Goal: Transaction & Acquisition: Purchase product/service

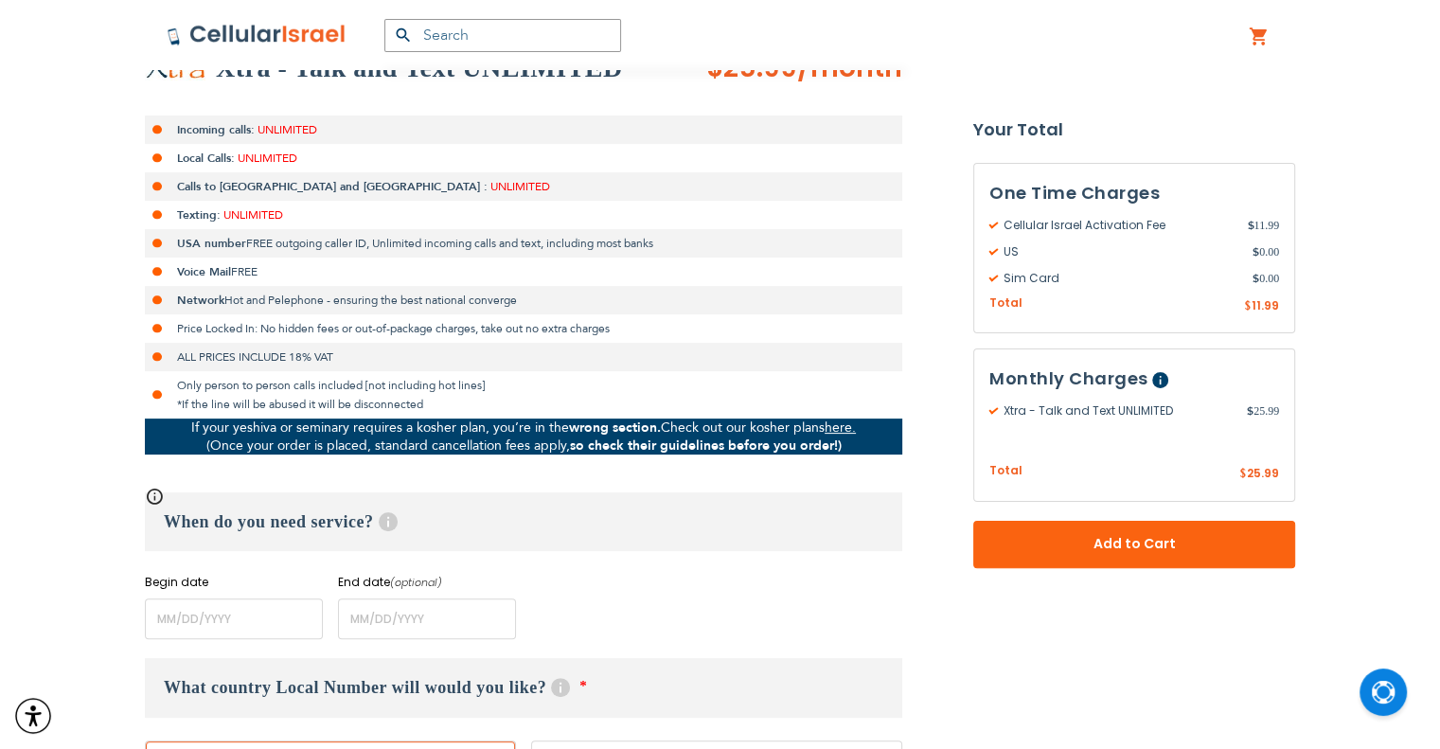
scroll to position [568, 0]
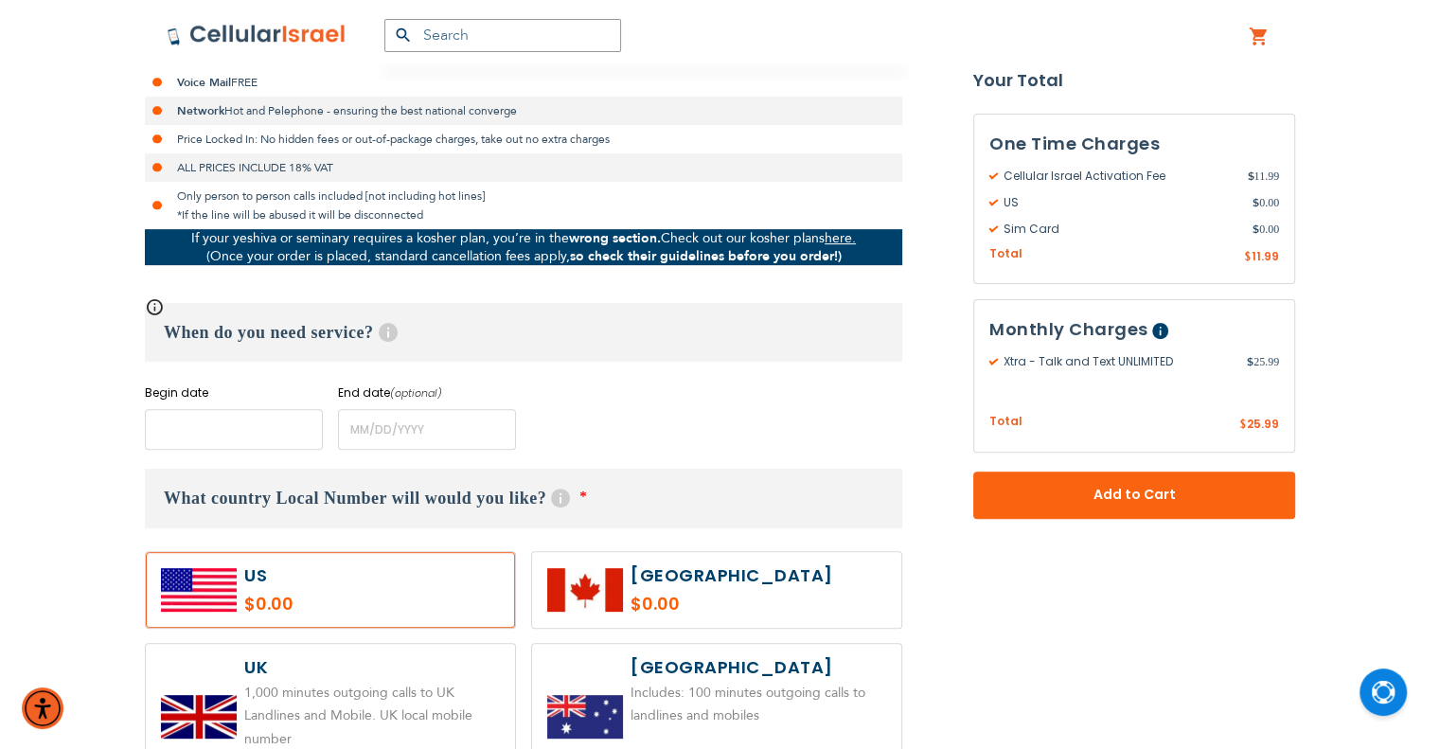
click at [239, 419] on input "name" at bounding box center [234, 429] width 178 height 41
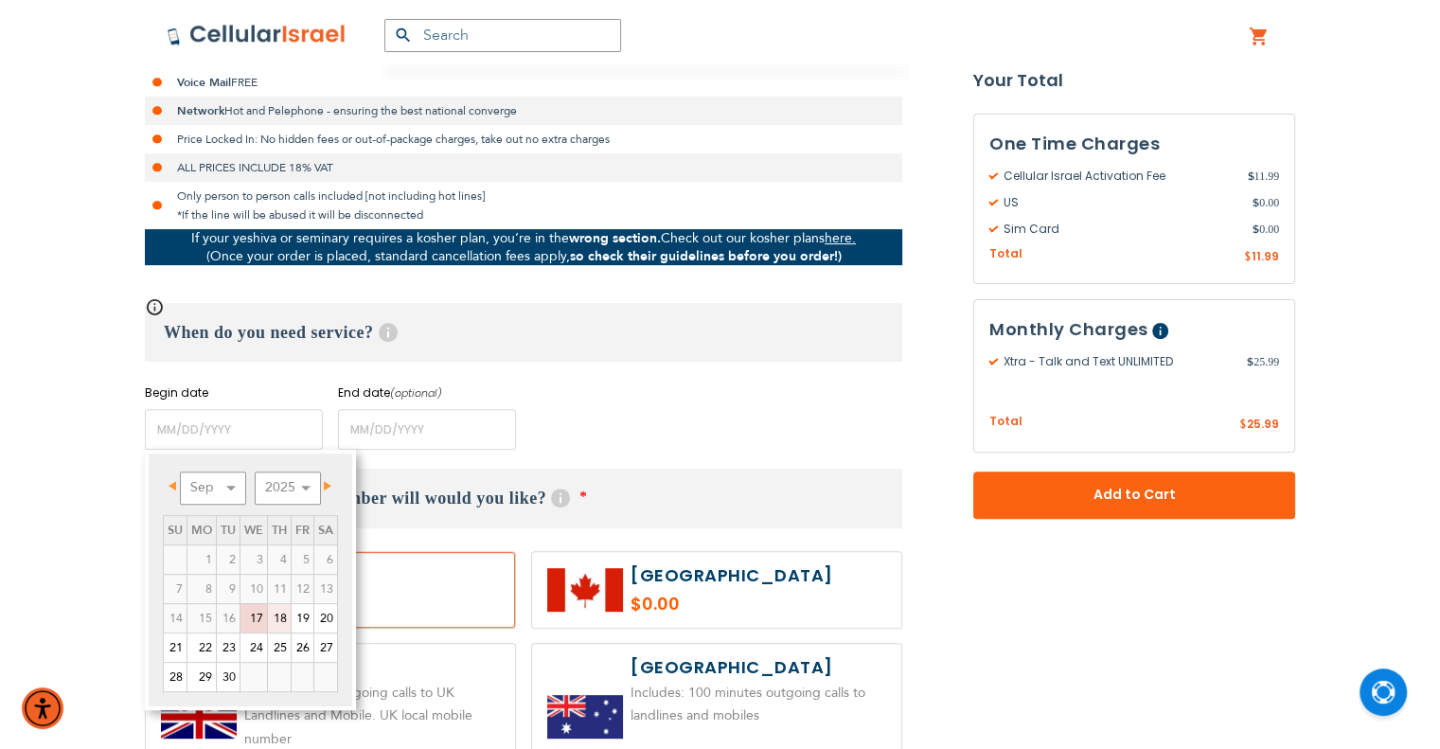
drag, startPoint x: 281, startPoint y: 616, endPoint x: 539, endPoint y: 529, distance: 271.9
click at [281, 616] on link "18" at bounding box center [279, 618] width 23 height 28
type input "[DATE]"
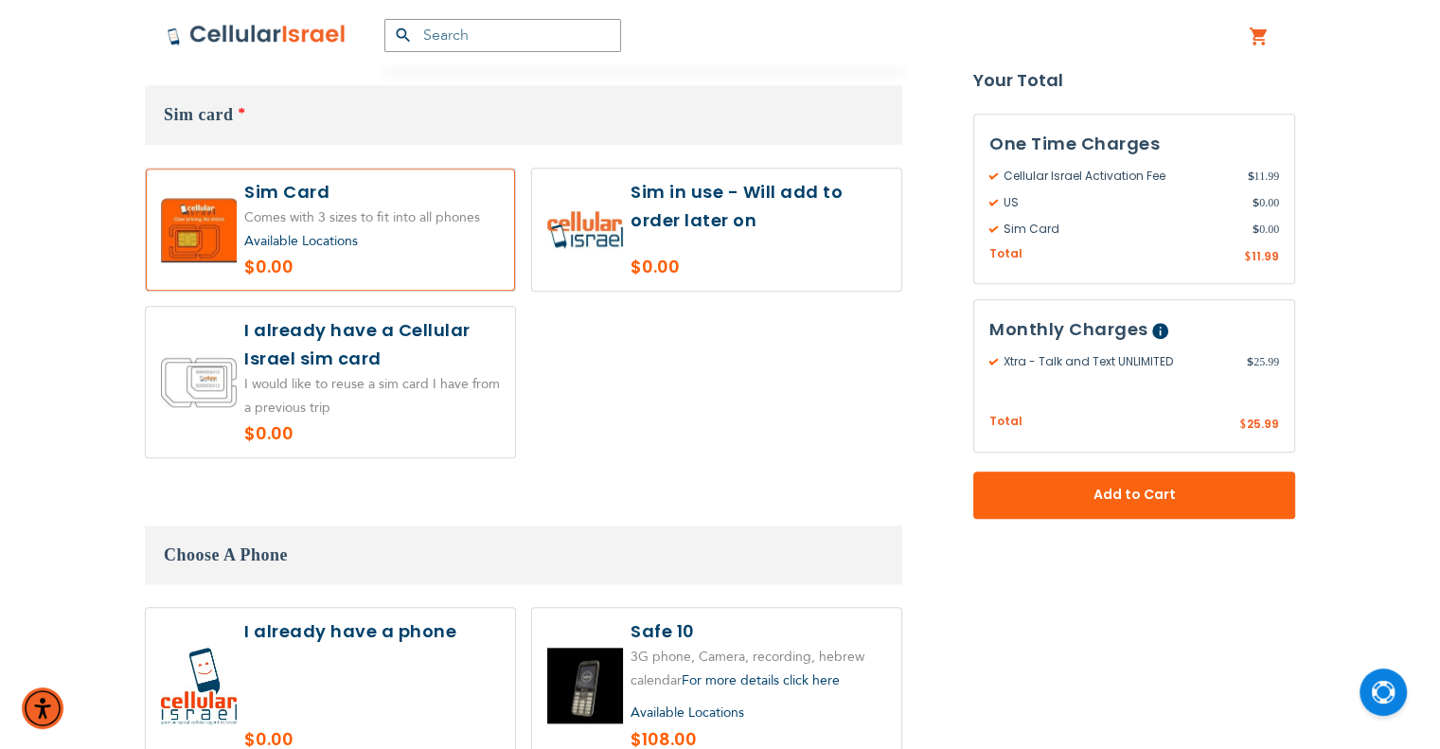
scroll to position [1799, 0]
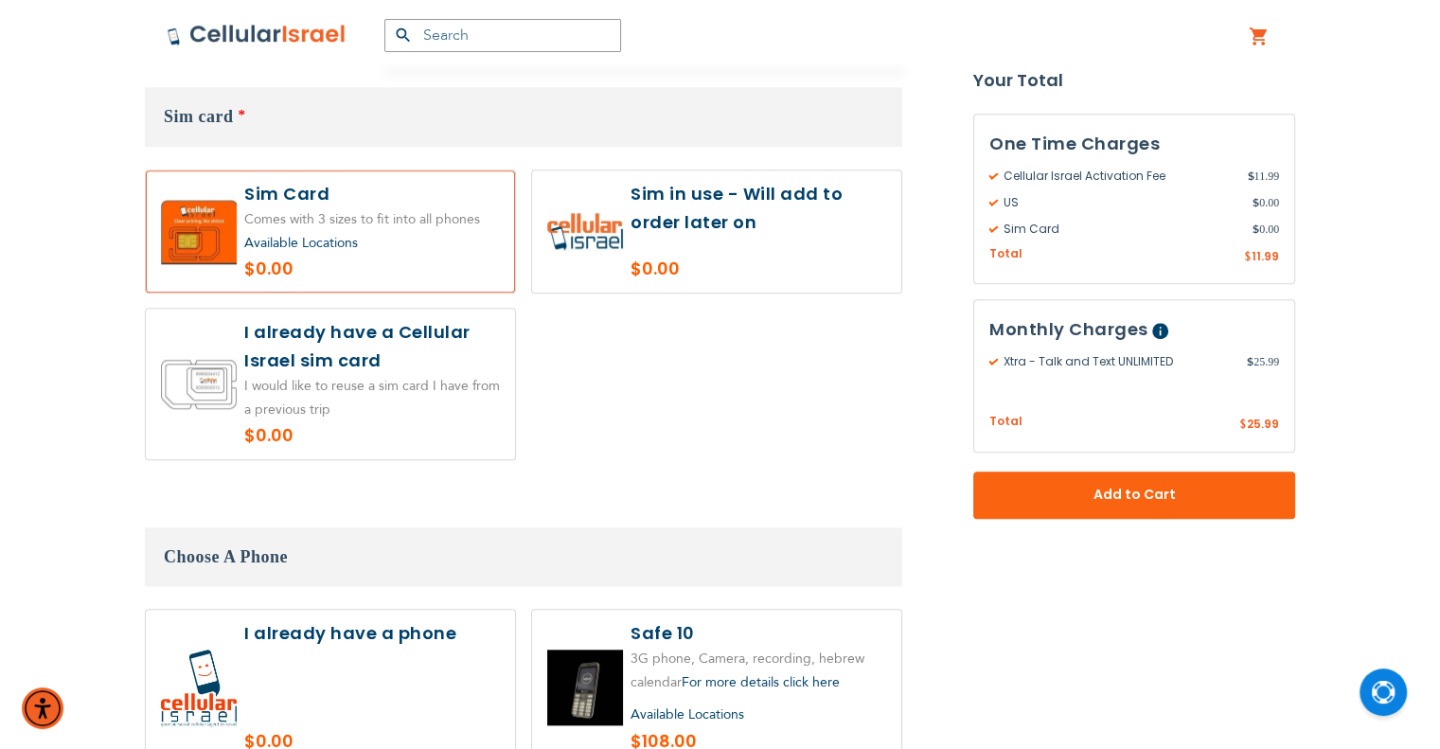
click at [751, 170] on label at bounding box center [716, 231] width 369 height 122
radio input "true"
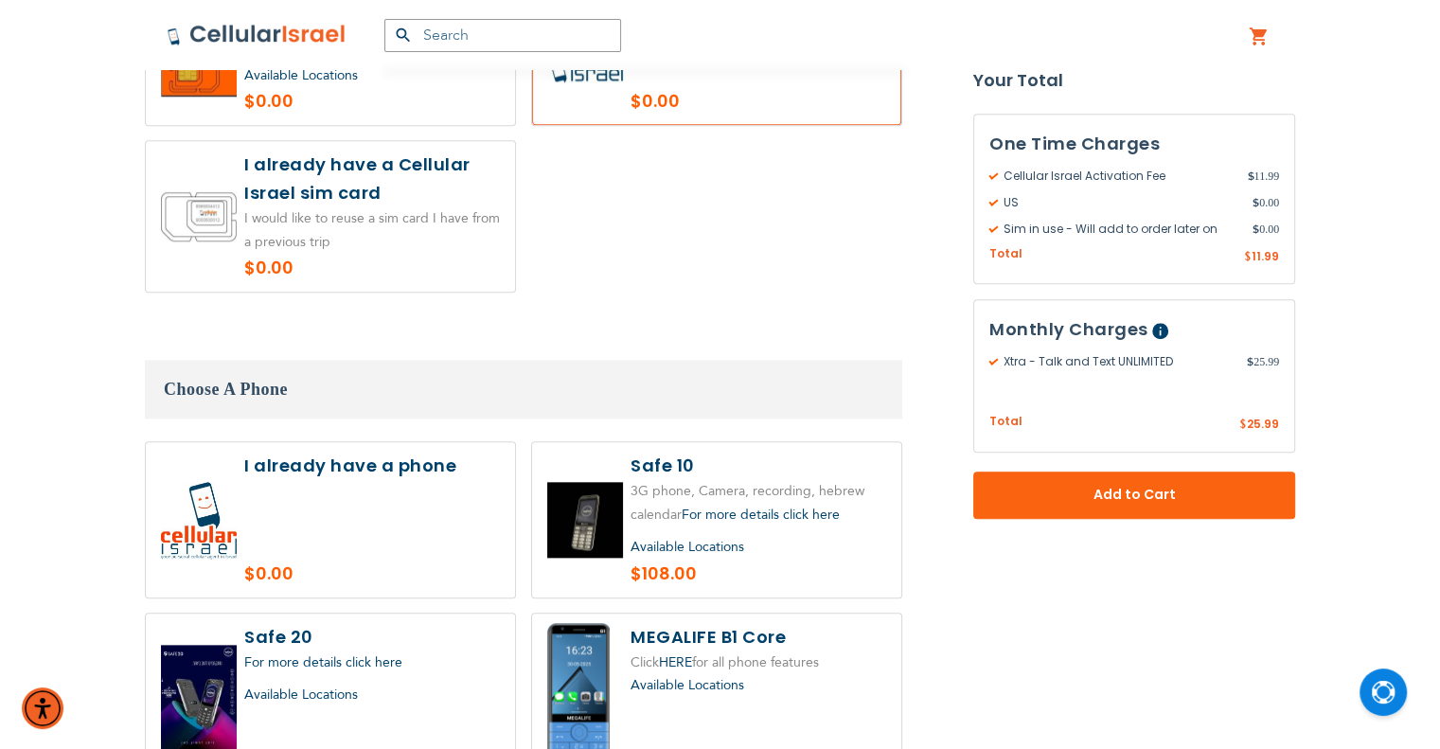
scroll to position [1989, 0]
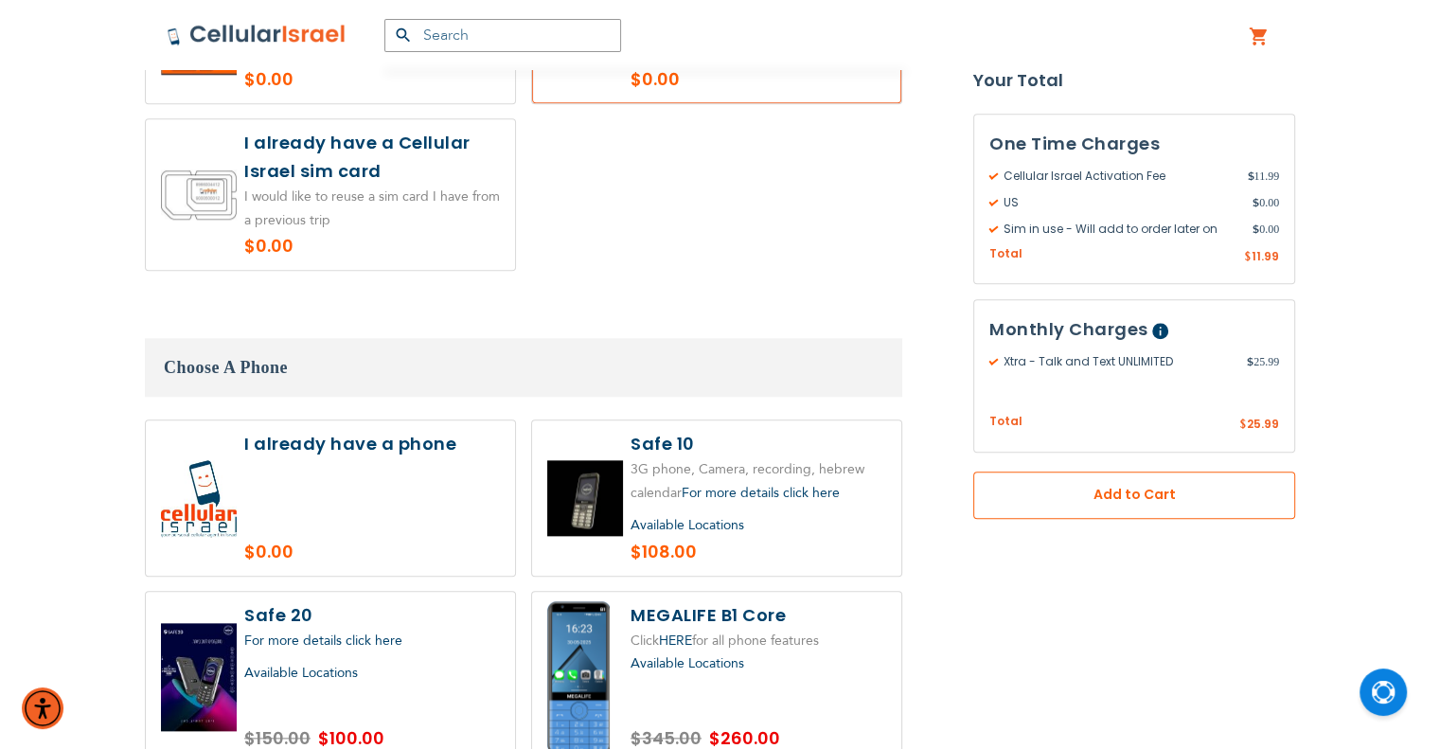
click at [1087, 509] on button "Add to Cart" at bounding box center [1134, 495] width 322 height 47
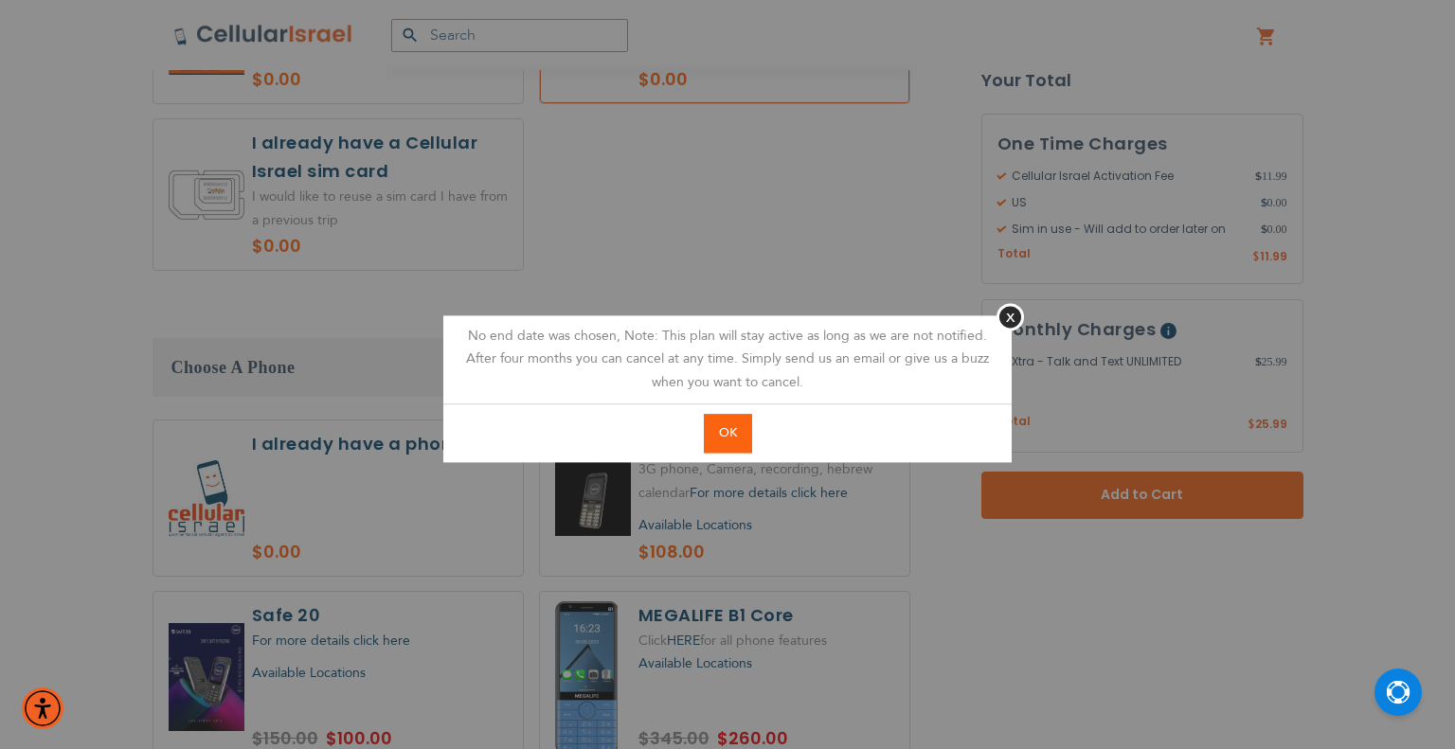
click at [743, 433] on button "OK" at bounding box center [728, 433] width 48 height 39
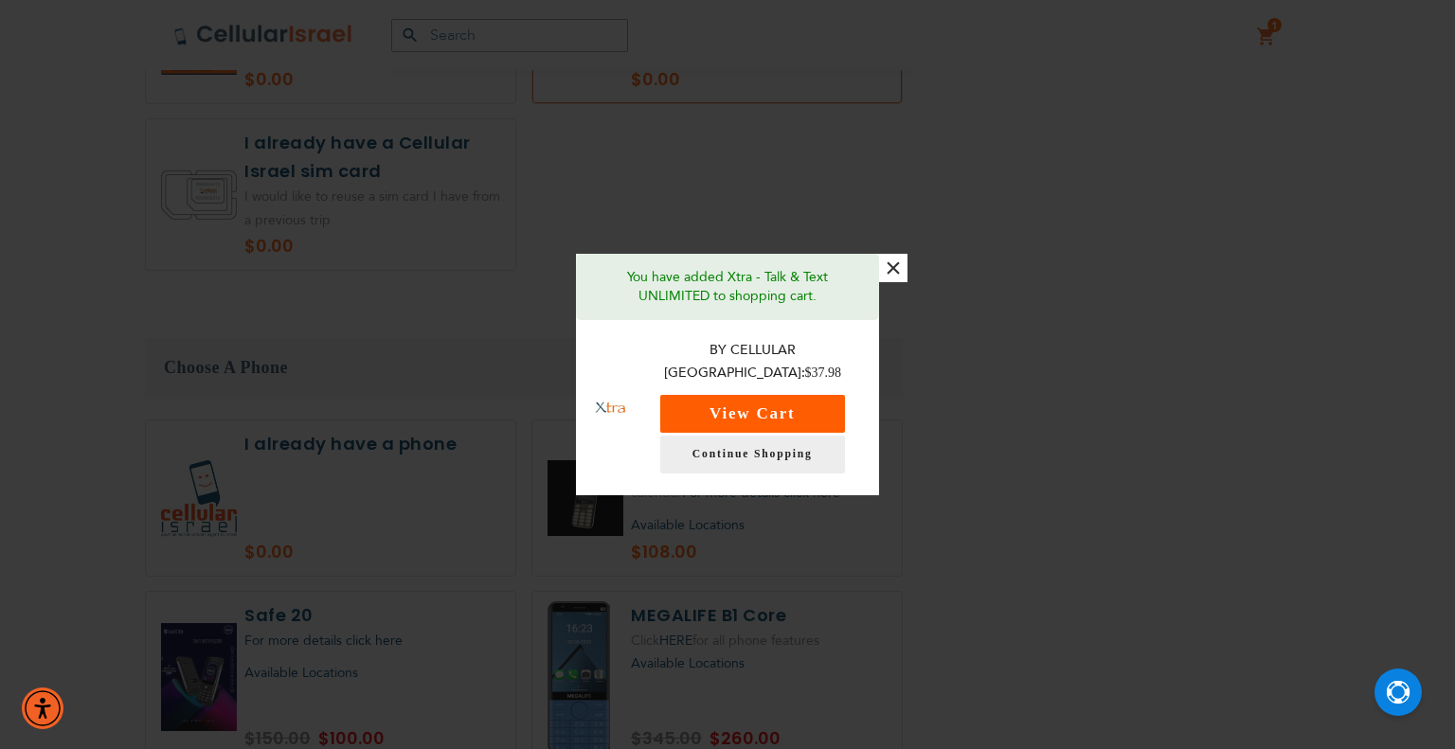
click at [841, 403] on button "View Cart" at bounding box center [752, 414] width 185 height 38
